Goal: Information Seeking & Learning: Learn about a topic

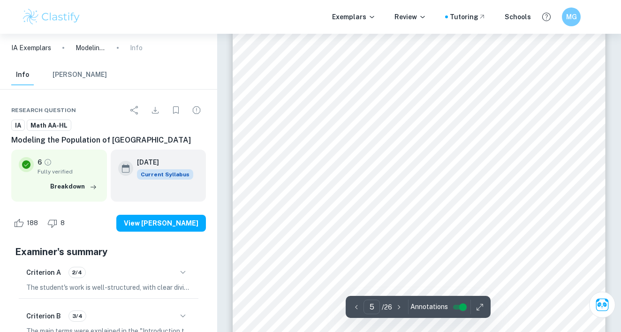
scroll to position [2157, 0]
click at [361, 99] on span "Derivation of Exponential Model:" at bounding box center [329, 97] width 105 height 7
click at [360, 99] on span "Derivation of Exponential Model:" at bounding box center [329, 97] width 105 height 7
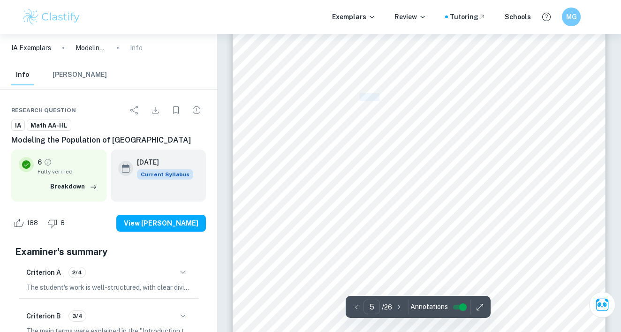
click at [360, 99] on span "Derivation of Exponential Model:" at bounding box center [329, 97] width 105 height 7
click at [578, 126] on div "3 Exponential Model: The exponential growth model is a mathematical representat…" at bounding box center [418, 134] width 372 height 482
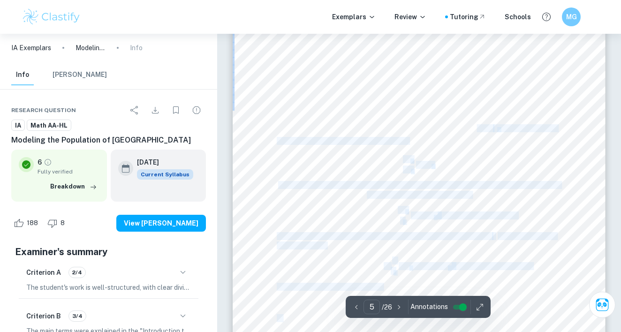
drag, startPoint x: 578, startPoint y: 126, endPoint x: 454, endPoint y: 122, distance: 124.3
click at [458, 124] on div "3 Exponential Model: The exponential growth model is a mathematical representat…" at bounding box center [418, 134] width 372 height 482
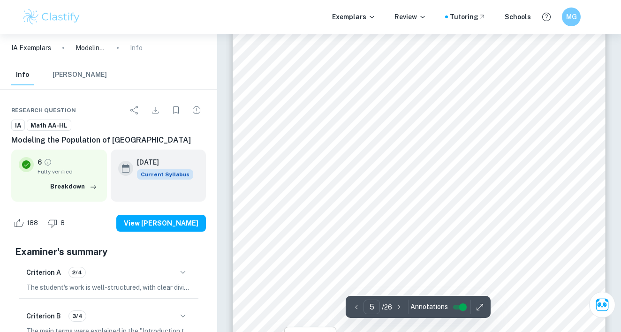
click at [448, 100] on div "3 Exponential Model: The exponential growth model is a mathematical representat…" at bounding box center [418, 134] width 372 height 482
click at [319, 94] on span "Derivation of Exponential Model:" at bounding box center [329, 97] width 105 height 7
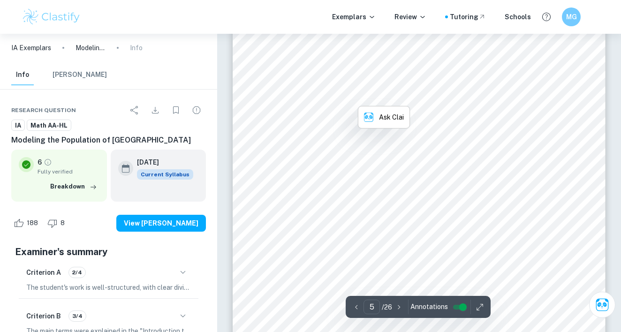
click at [319, 94] on span "Derivation of Exponential Model:" at bounding box center [329, 97] width 105 height 7
click at [320, 96] on span "Derivation of Exponential Model:" at bounding box center [329, 97] width 105 height 7
click at [319, 96] on span "Derivation of Exponential Model:" at bounding box center [329, 97] width 105 height 7
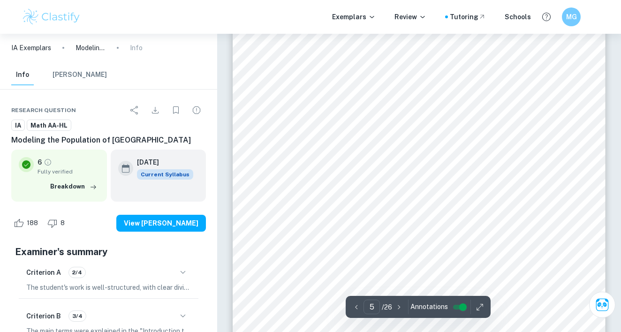
click at [318, 97] on span "Derivation of Exponential Model:" at bounding box center [329, 97] width 105 height 7
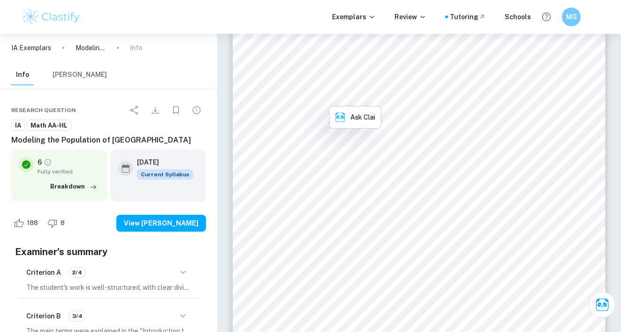
click at [318, 97] on span "Derivation of Exponential Model:" at bounding box center [329, 97] width 105 height 7
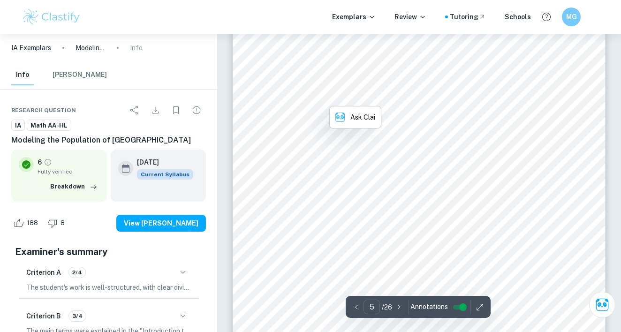
click at [549, 97] on div "3 Exponential Model: The exponential growth model is a mathematical representat…" at bounding box center [418, 134] width 372 height 482
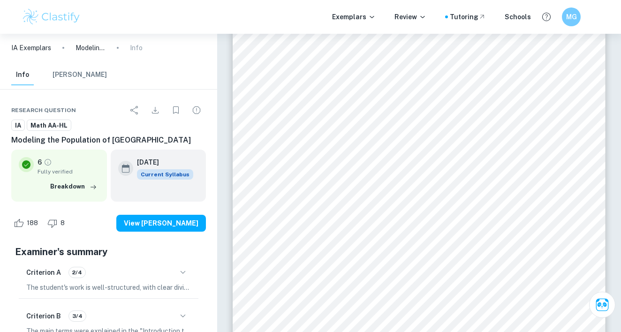
click at [51, 23] on img at bounding box center [52, 16] width 60 height 19
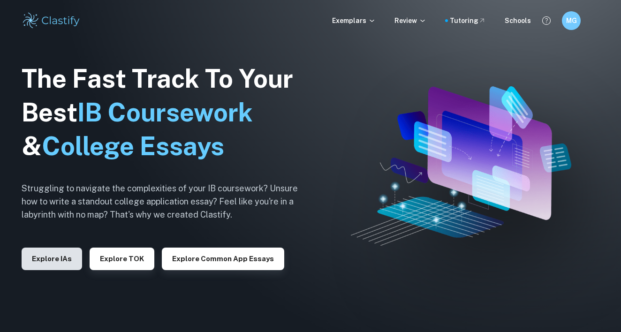
click at [30, 258] on button "Explore IAs" at bounding box center [52, 258] width 60 height 22
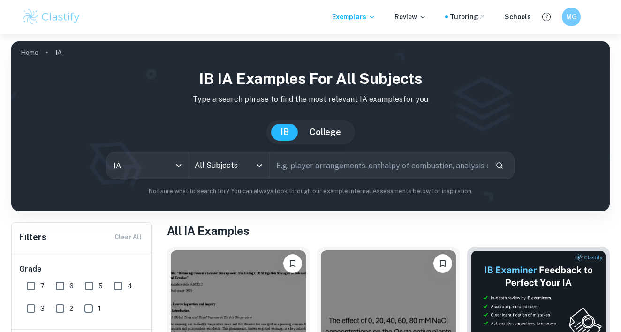
click at [300, 159] on input "text" at bounding box center [379, 165] width 218 height 26
type input "v"
type input "wolves population"
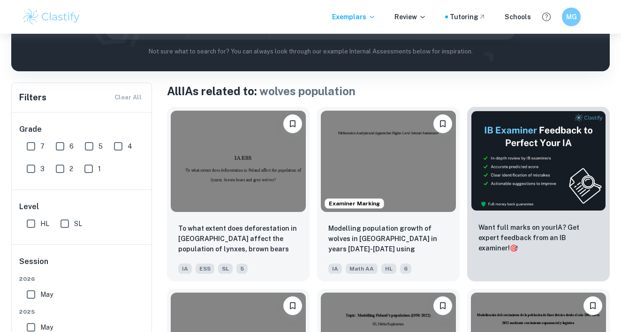
scroll to position [201, 0]
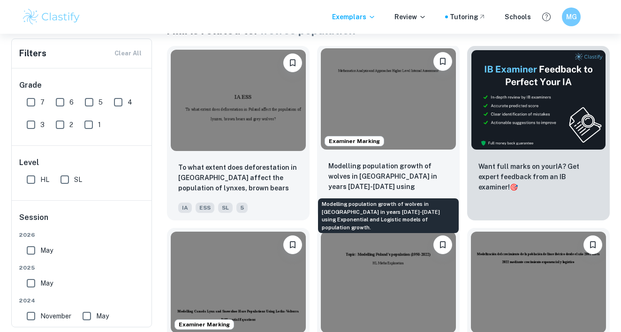
click at [354, 177] on p "Modelling population growth of wolves in [GEOGRAPHIC_DATA] in years [DATE]-[DAT…" at bounding box center [388, 177] width 120 height 32
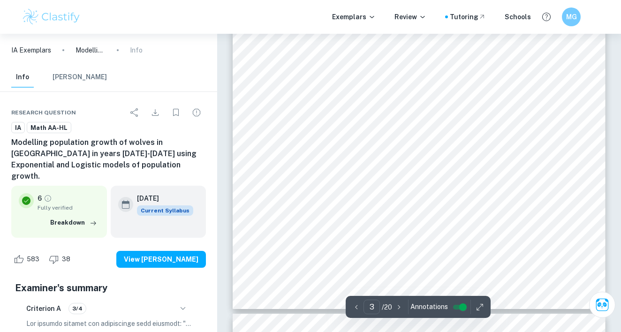
scroll to position [1627, 0]
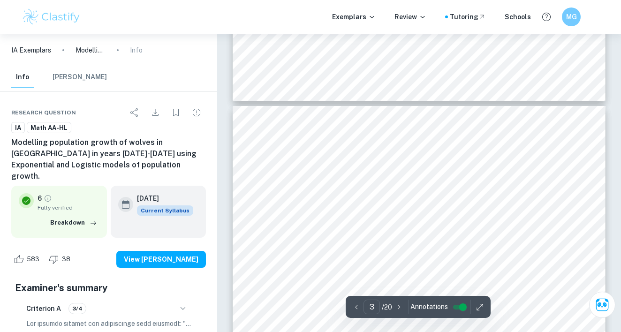
type input "4"
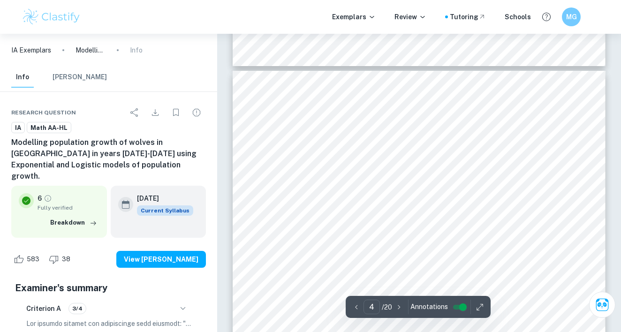
scroll to position [1786, 0]
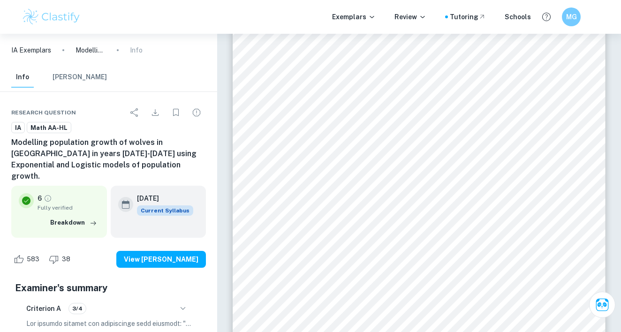
click at [406, 0] on div "Exemplars Review Tutoring Schools MG" at bounding box center [310, 17] width 621 height 34
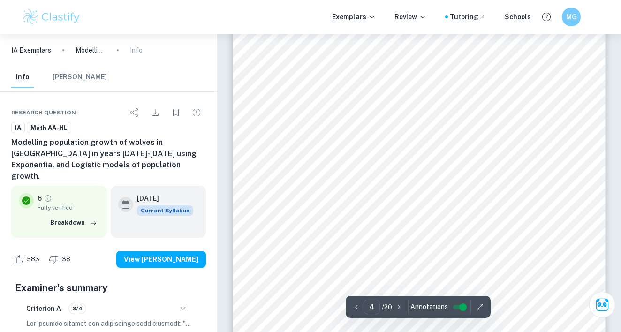
scroll to position [1788, 0]
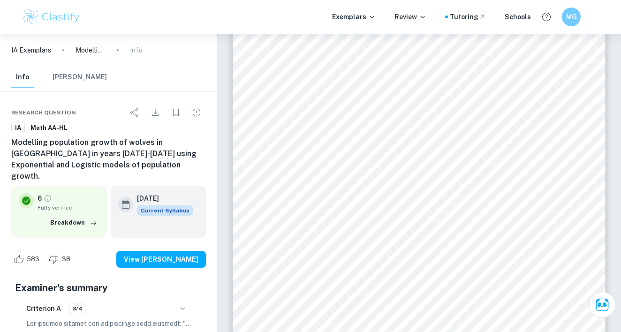
click at [45, 18] on img at bounding box center [52, 16] width 60 height 19
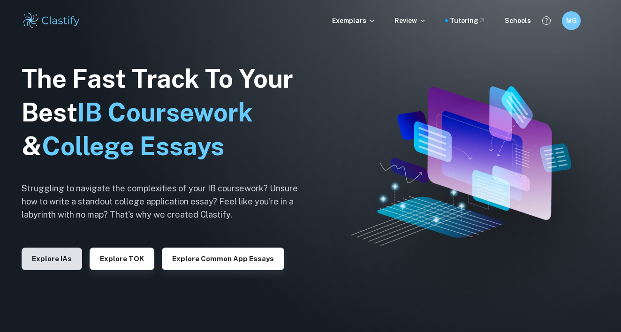
click at [43, 259] on button "Explore IAs" at bounding box center [52, 258] width 60 height 22
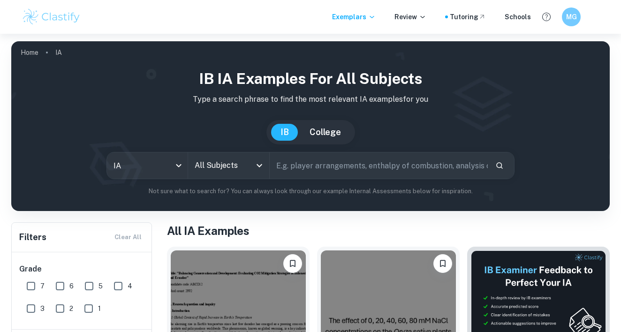
click at [296, 178] on input "text" at bounding box center [379, 165] width 218 height 26
type input "n"
type input "modelling egypt populatio"
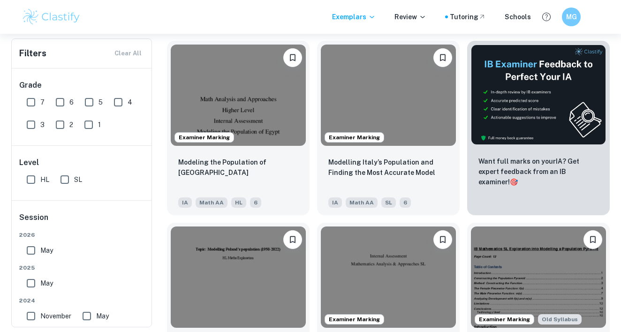
scroll to position [223, 0]
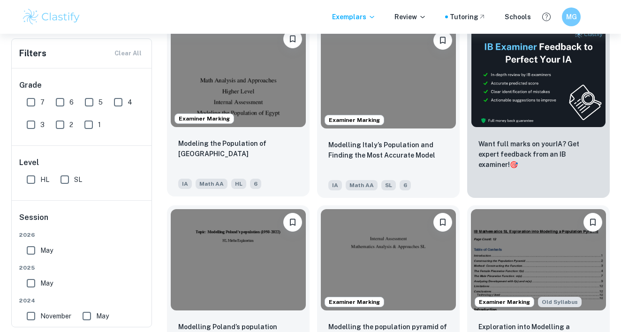
click at [232, 124] on img at bounding box center [238, 76] width 135 height 101
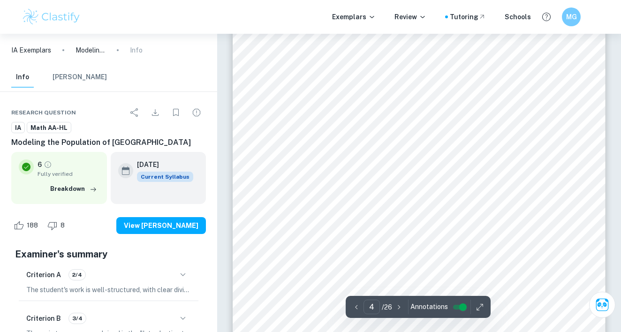
scroll to position [1937, 0]
type input "4"
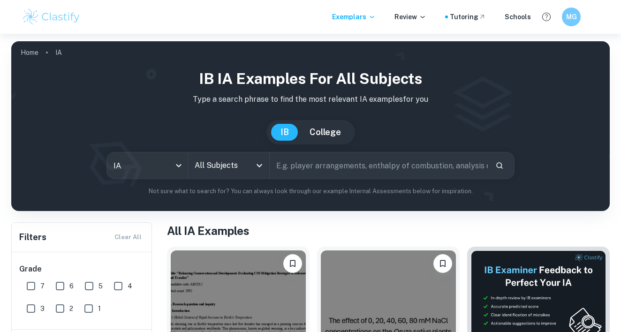
click at [240, 161] on input "All Subjects" at bounding box center [221, 166] width 59 height 18
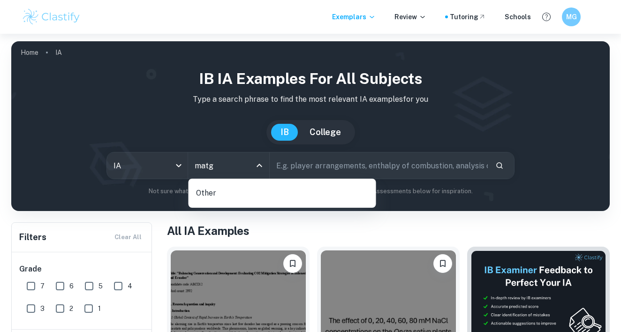
type input "mat"
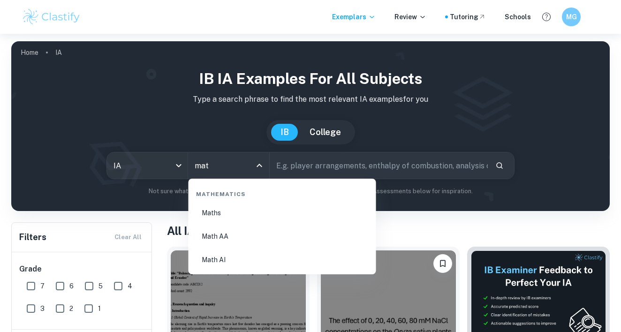
click at [277, 236] on li "Math AA" at bounding box center [282, 236] width 180 height 22
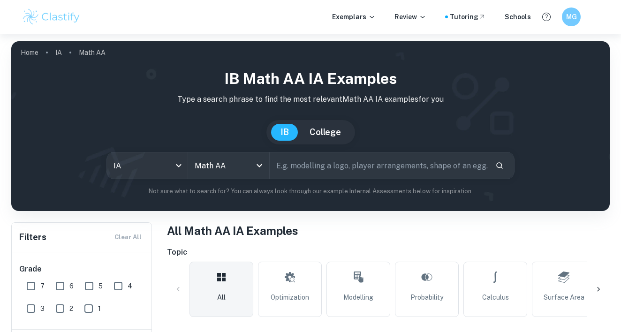
click at [330, 165] on input "text" at bounding box center [379, 165] width 218 height 26
type input "modelling"
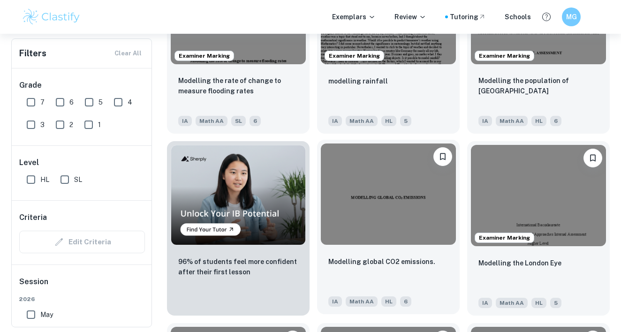
scroll to position [293, 0]
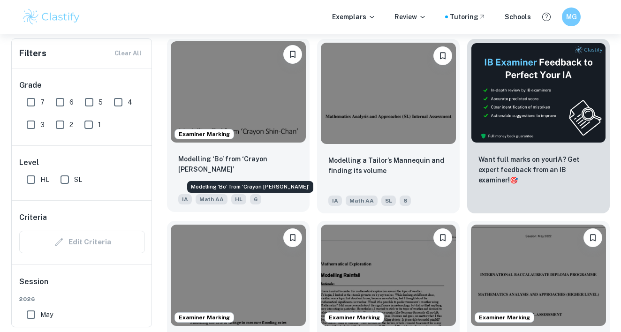
click at [232, 156] on p "Modelling ‘Bo’ from ‘Crayon [PERSON_NAME]’" at bounding box center [238, 164] width 120 height 21
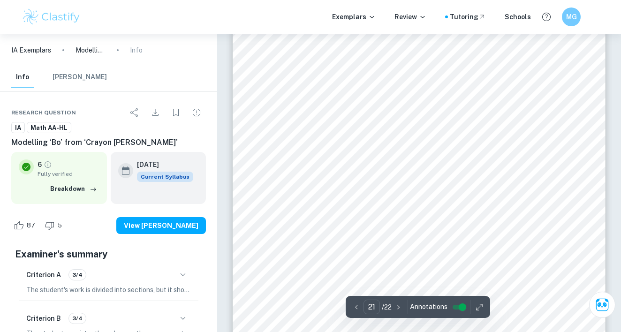
scroll to position [11014, 0]
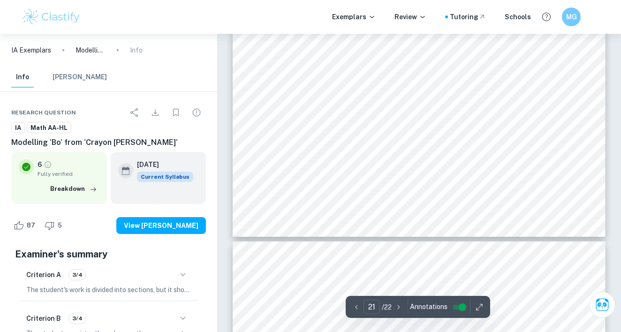
click at [309, 168] on span "Figure 15: [PERSON_NAME]" at bounding box center [308, 169] width 65 height 6
click at [309, 168] on span "Figure 15: Shin-Chan" at bounding box center [308, 169] width 65 height 6
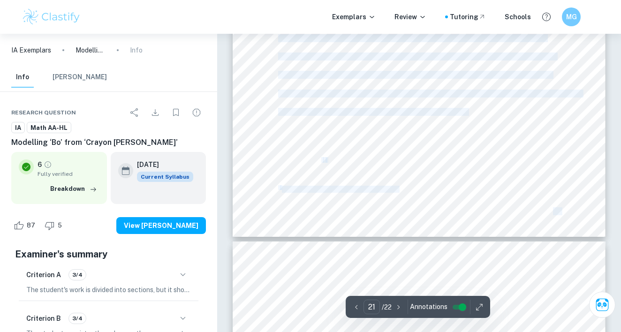
click at [309, 168] on span "Figure 15: Shin-Chan" at bounding box center [308, 169] width 65 height 6
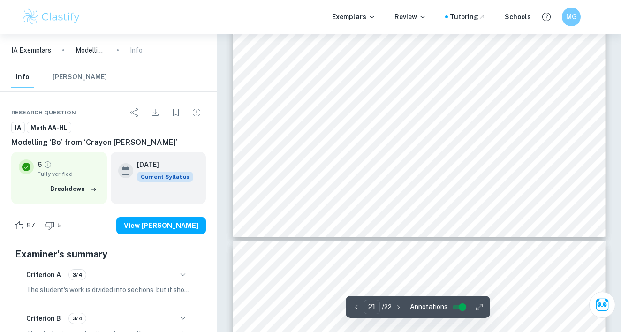
click at [309, 168] on span "Figure 15: Shin-Chan" at bounding box center [308, 169] width 65 height 6
click at [331, 187] on span "Crayon Shin-Chan Fandom (2022). Shin-Chan" at bounding box center [340, 189] width 116 height 6
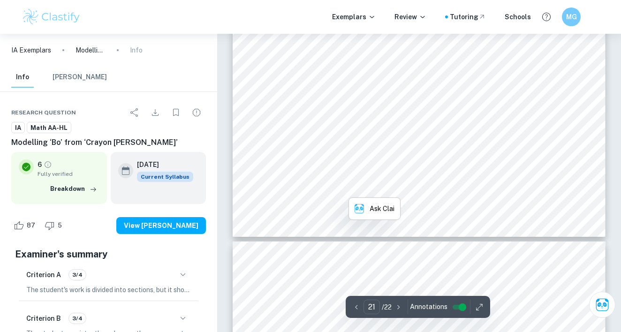
click at [331, 187] on span "Crayon Shin-Chan Fandom (2022). Shin-Chan" at bounding box center [340, 189] width 116 height 6
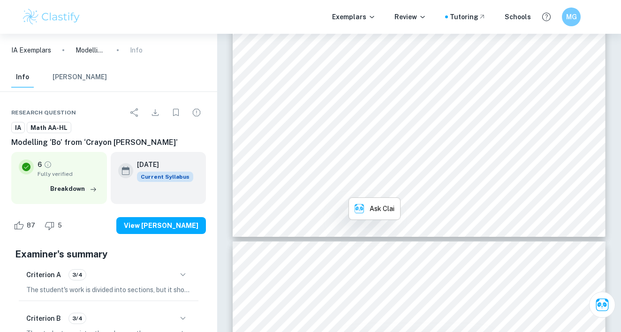
click at [331, 187] on span "Crayon Shin-Chan Fandom (2022). Shin-Chan" at bounding box center [340, 189] width 116 height 6
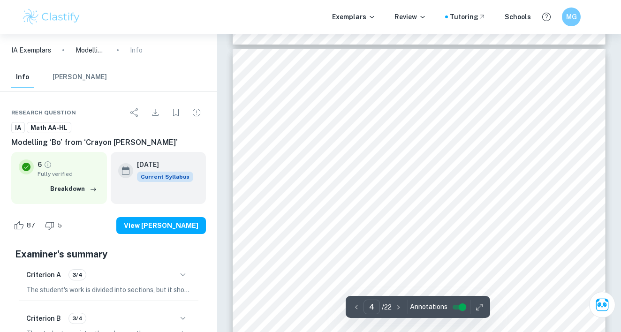
scroll to position [1646, 0]
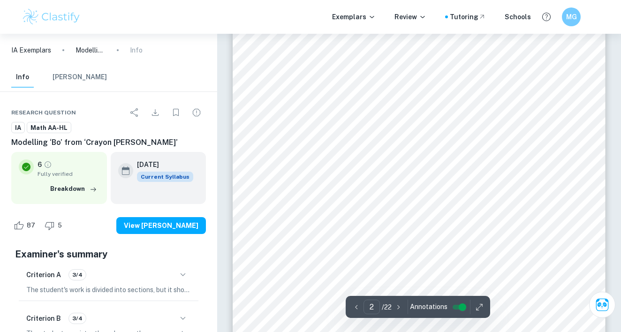
type input "1"
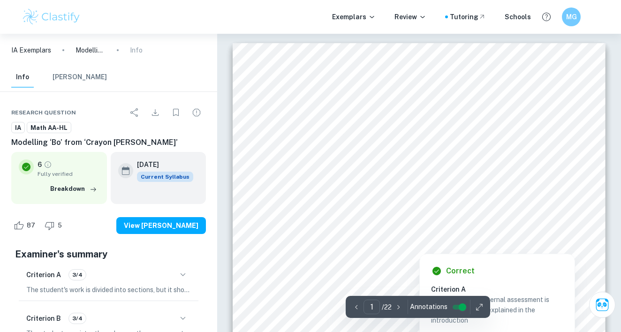
scroll to position [0, 0]
click at [346, 245] on div at bounding box center [419, 242] width 264 height 20
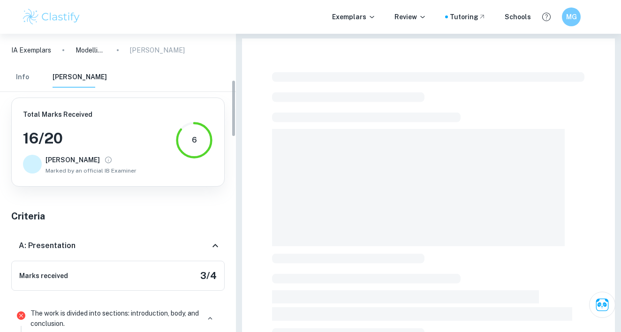
click at [345, 210] on span at bounding box center [418, 187] width 292 height 117
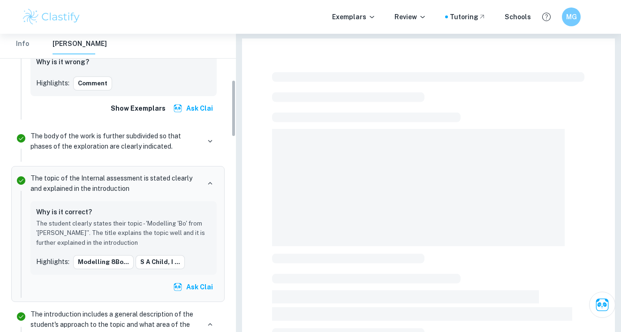
click at [345, 210] on span at bounding box center [418, 187] width 292 height 117
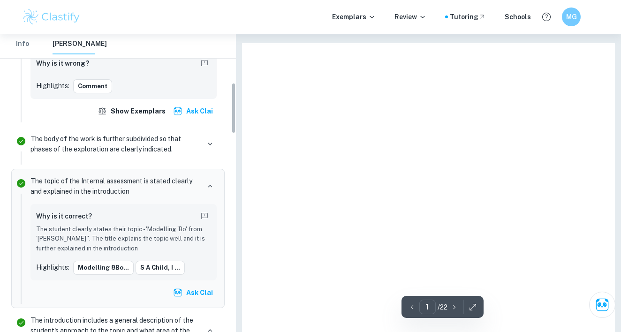
scroll to position [285, 0]
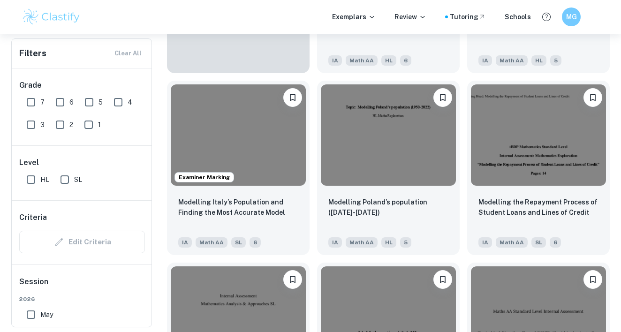
scroll to position [799, 0]
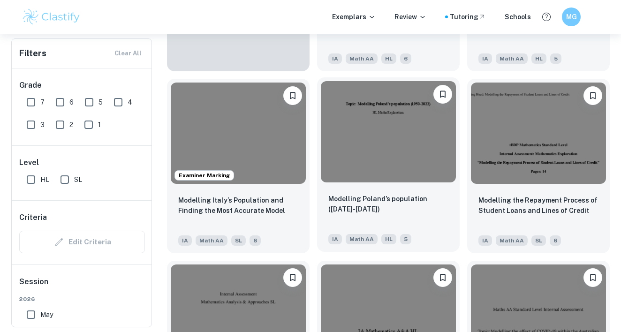
click at [387, 161] on img at bounding box center [388, 131] width 135 height 101
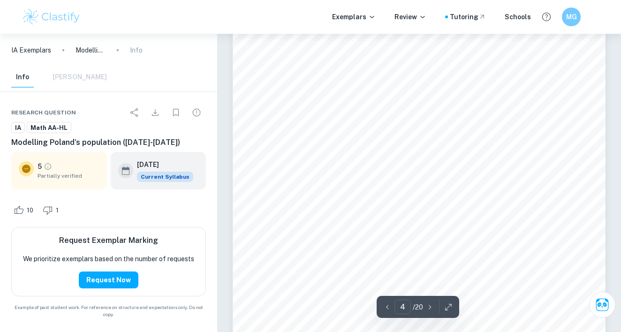
scroll to position [1975, 0]
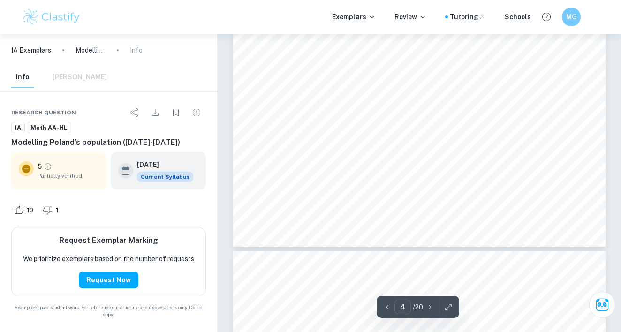
click at [356, 98] on span "Figure 1. Poland’s Population over time (Appendix 1.)" at bounding box center [419, 97] width 150 height 7
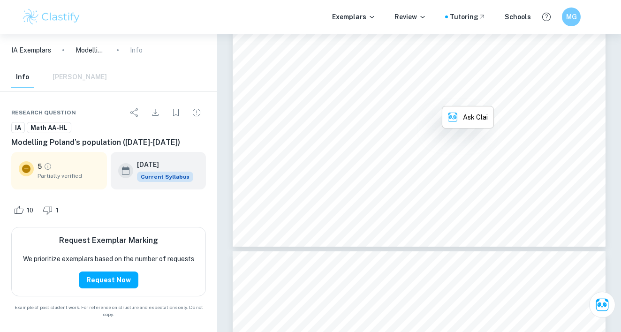
click at [356, 98] on span "Figure 1. Poland’s Population over time (Appendix 1.)" at bounding box center [419, 97] width 150 height 7
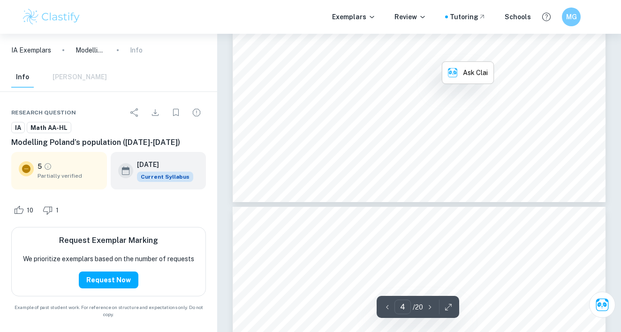
scroll to position [1513, 0]
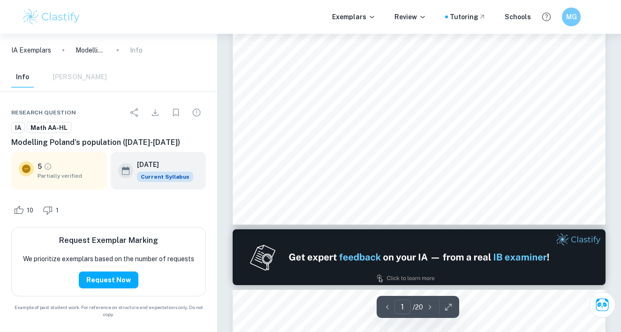
type input "2"
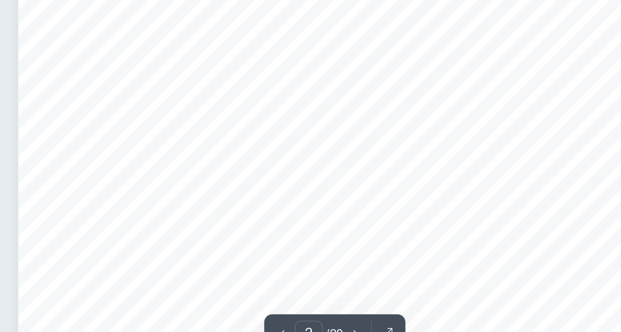
scroll to position [585, 0]
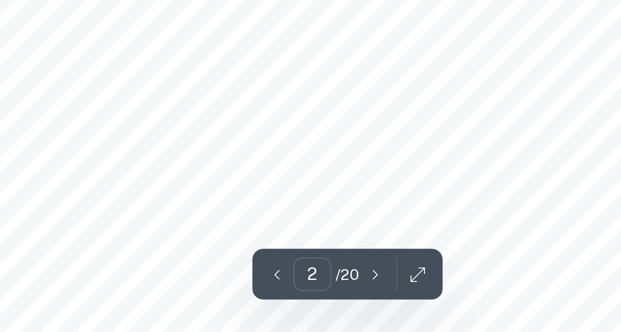
click at [232, 56] on div "Table of contents 1. Introduction…………………………………………………………..………………..2 1.1. Rationa…" at bounding box center [418, 312] width 372 height 526
click at [300, 235] on span "3.2. Verhulst’s Model - Logistical Model…………………………………………….11" at bounding box center [443, 238] width 287 height 7
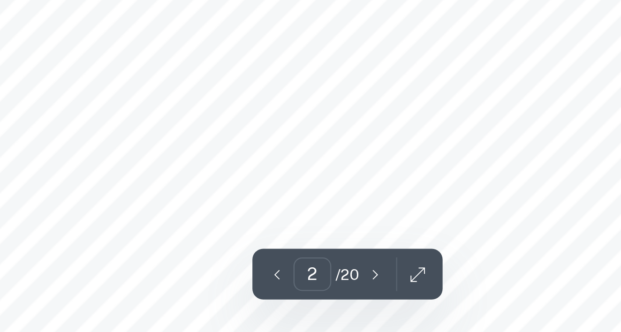
click at [300, 235] on span "3.2. Verhulst’s Model - Logistical Model…………………………………………….11" at bounding box center [443, 238] width 287 height 7
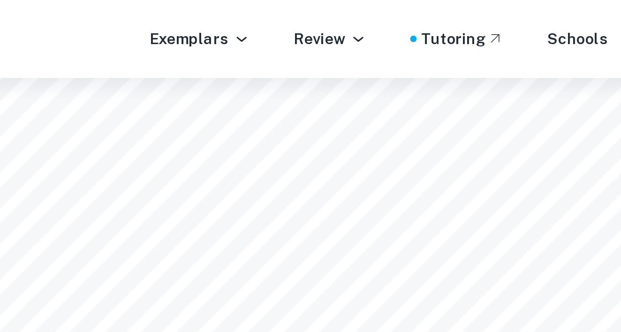
scroll to position [749, 0]
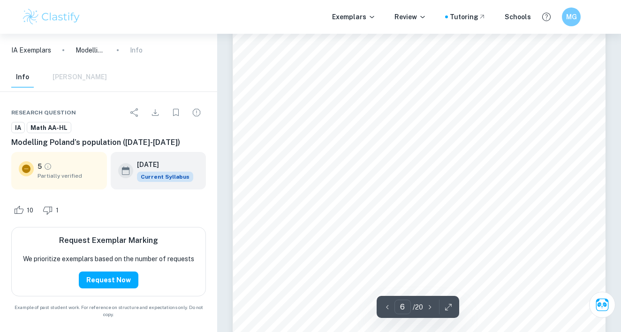
scroll to position [2804, 0]
